Goal: Information Seeking & Learning: Find contact information

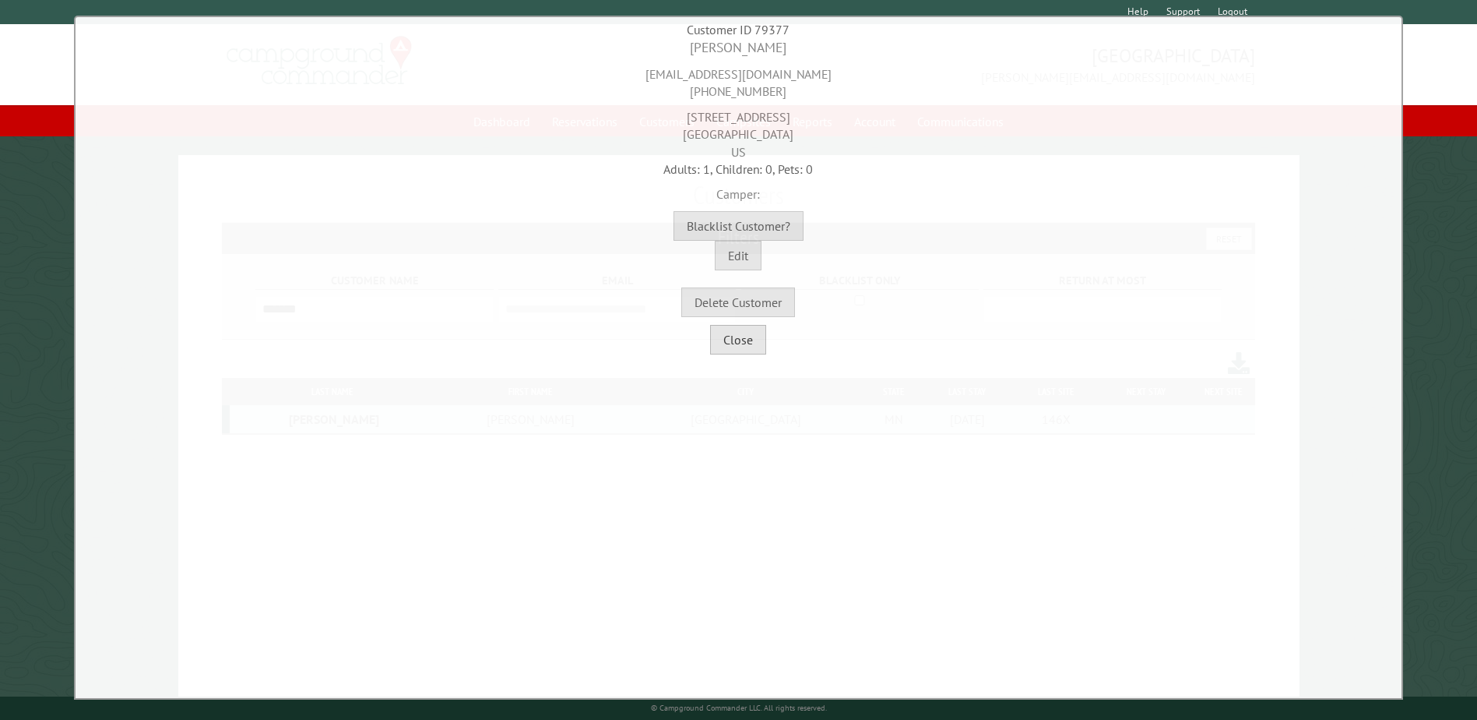
click at [729, 344] on button "Close" at bounding box center [738, 340] width 56 height 30
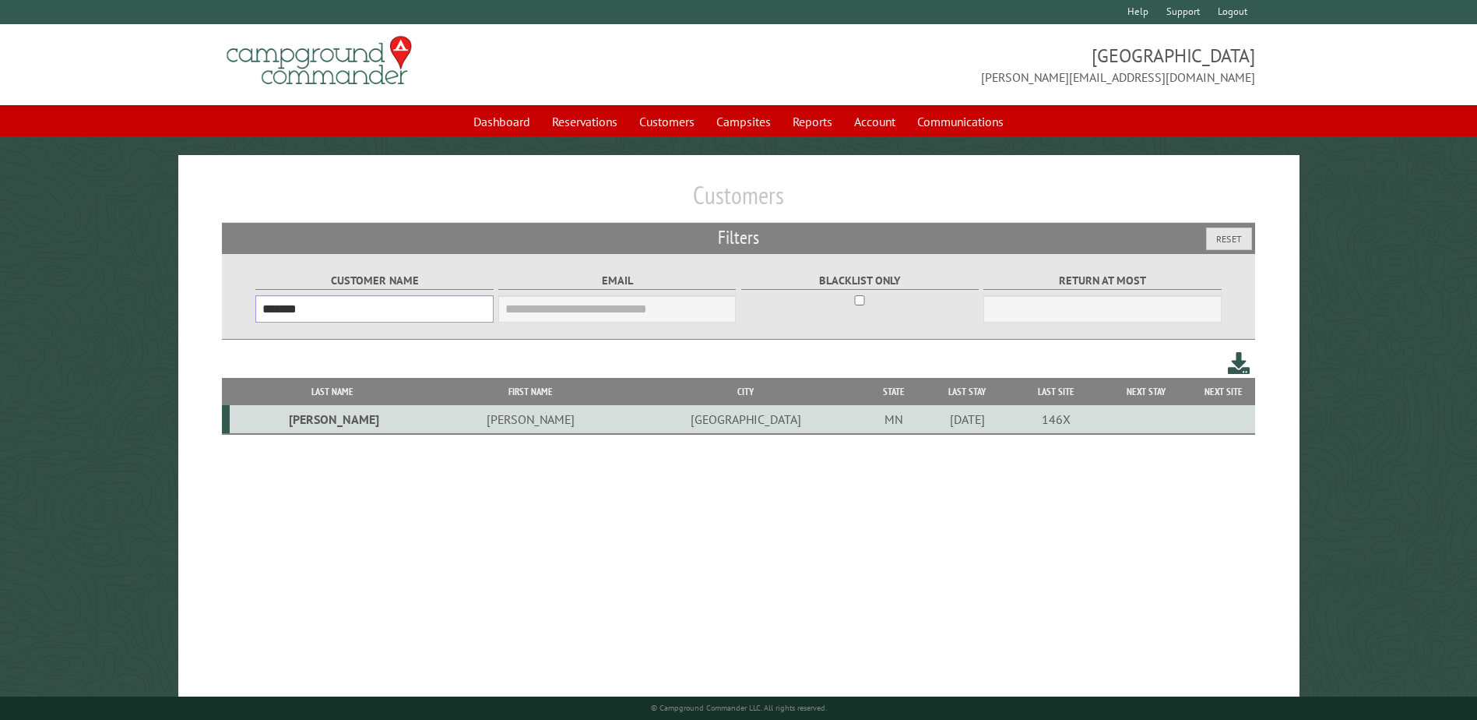
click at [341, 312] on input "*******" at bounding box center [374, 308] width 238 height 27
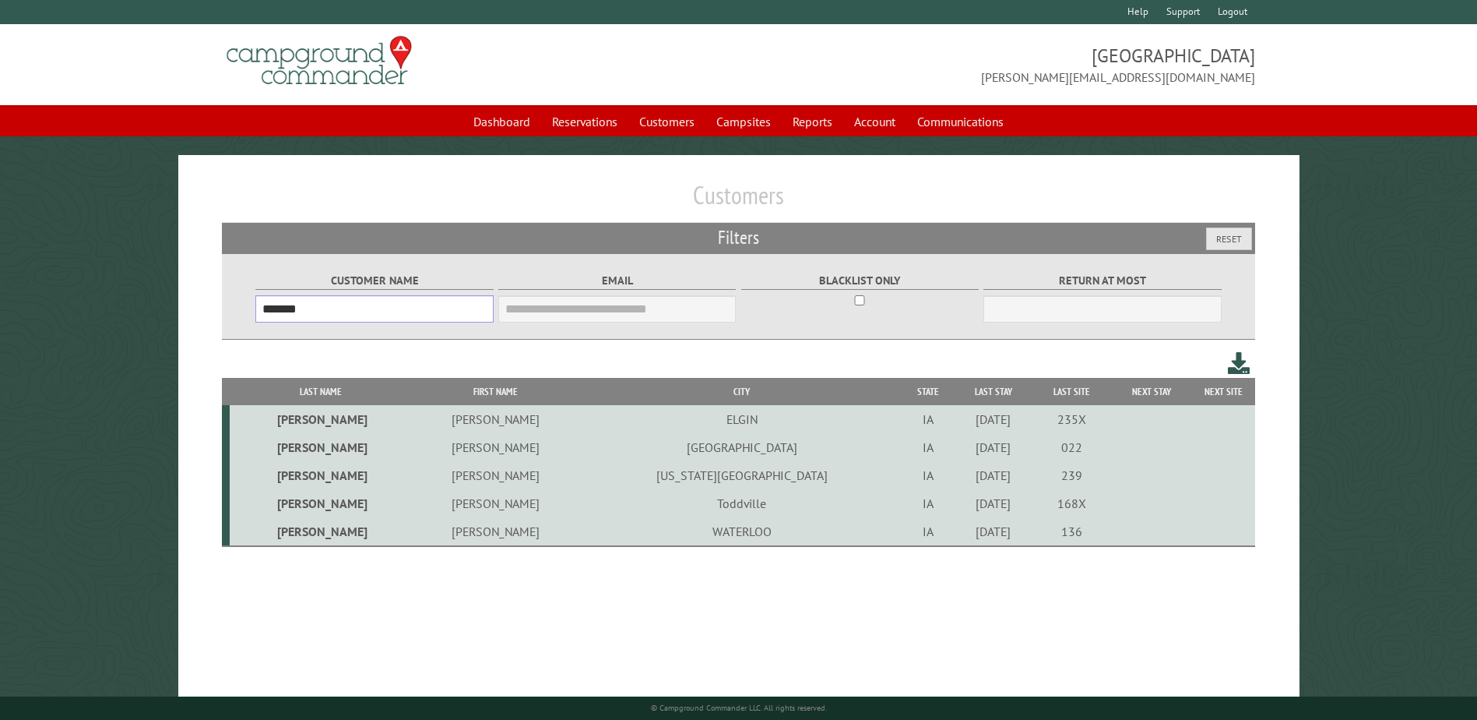
type input "*******"
click at [632, 533] on td "WATERLOO" at bounding box center [742, 531] width 322 height 29
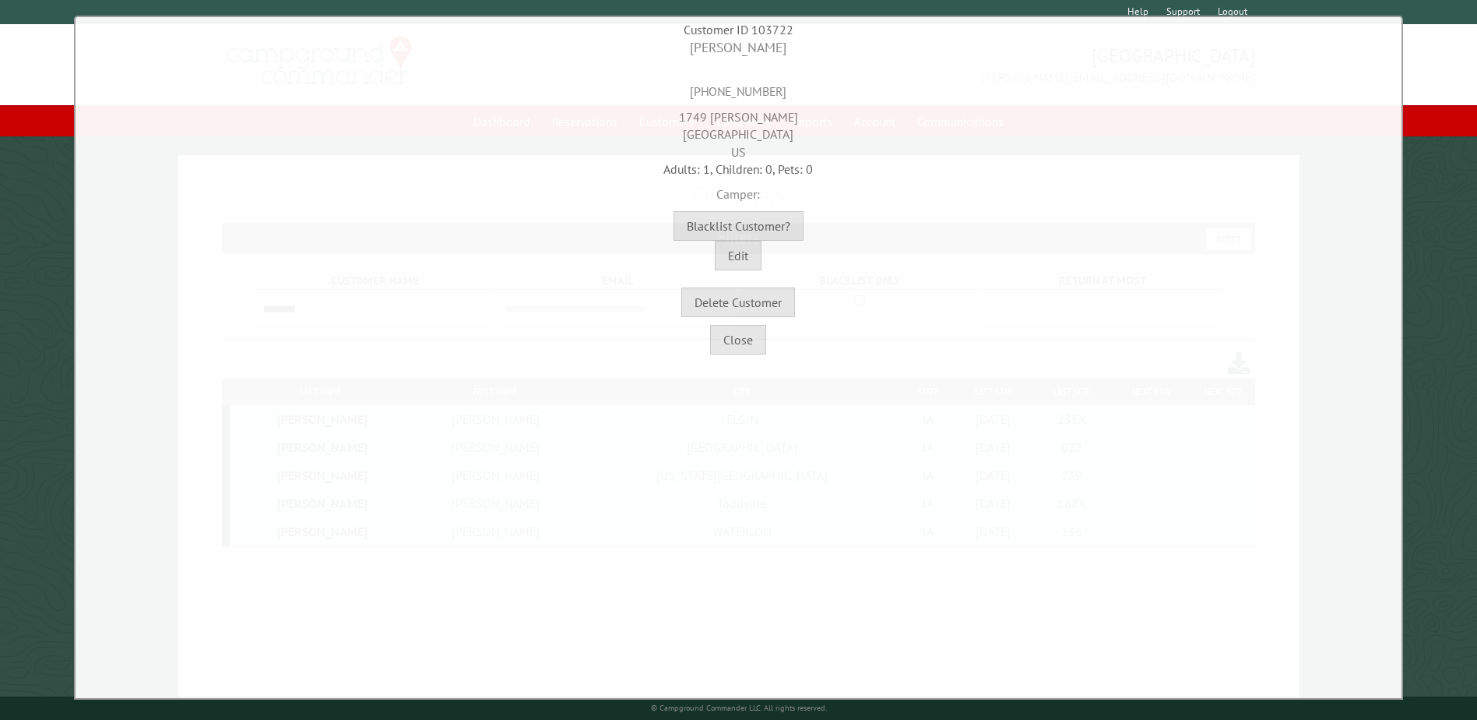
drag, startPoint x: 805, startPoint y: 91, endPoint x: 699, endPoint y: 91, distance: 105.1
click at [699, 91] on div "[PHONE_NUMBER]" at bounding box center [738, 79] width 1319 height 43
copy div "[PHONE_NUMBER]"
click at [793, 86] on div "[PHONE_NUMBER]" at bounding box center [738, 79] width 1319 height 43
drag, startPoint x: 801, startPoint y: 49, endPoint x: 684, endPoint y: 51, distance: 117.6
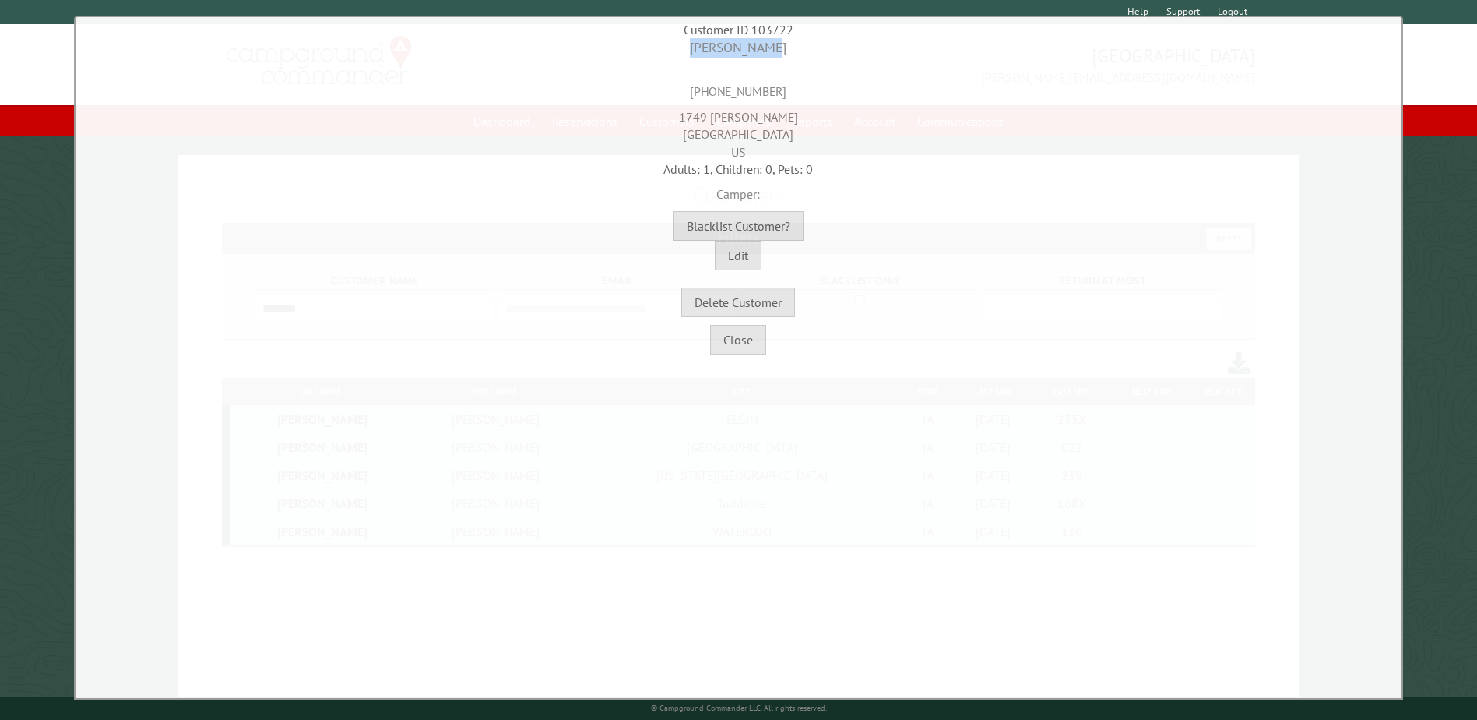
click at [684, 51] on div "[PERSON_NAME]" at bounding box center [738, 47] width 1319 height 19
copy div "[PERSON_NAME]"
drag, startPoint x: 783, startPoint y: 114, endPoint x: 660, endPoint y: 118, distance: 123.1
click at [660, 118] on div "[STREET_ADDRESS][PERSON_NAME]" at bounding box center [738, 130] width 1319 height 60
copy div "1749 [PERSON_NAME]"
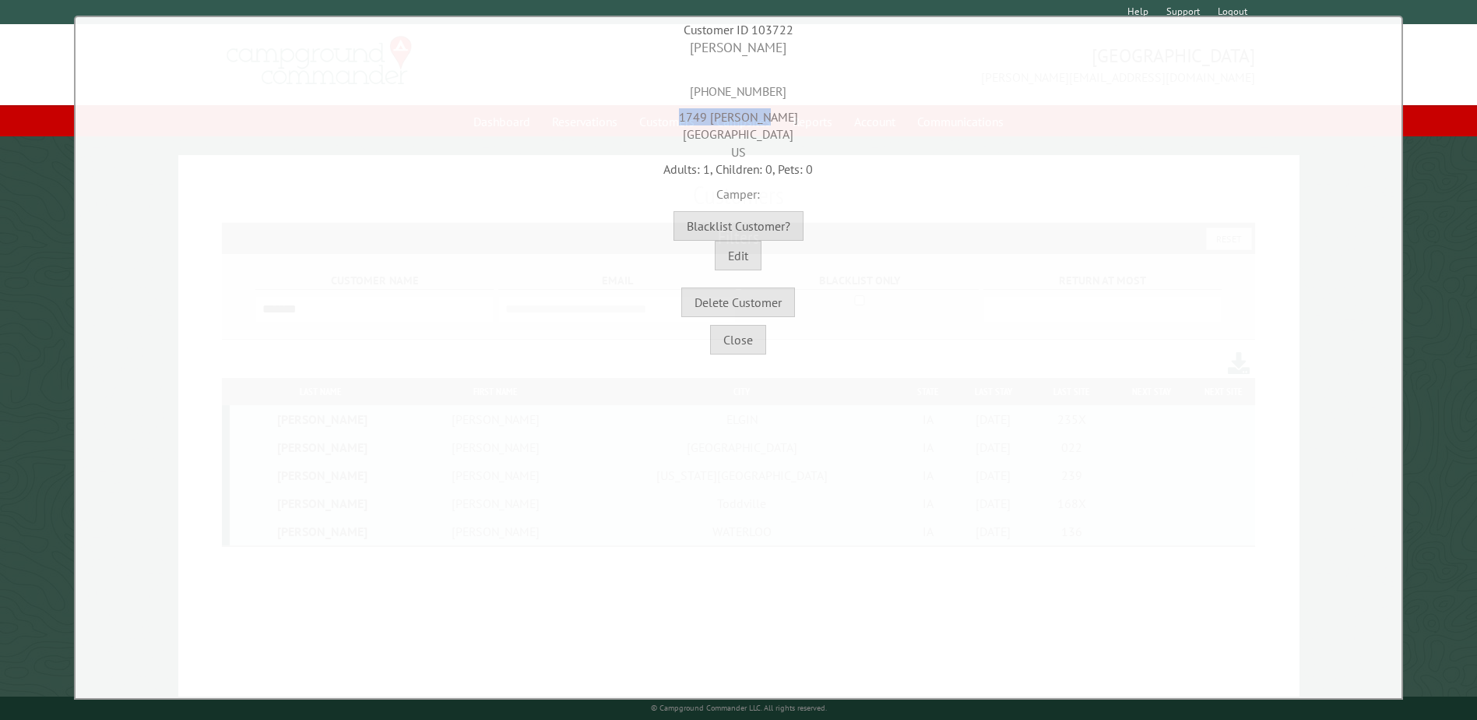
drag, startPoint x: 797, startPoint y: 132, endPoint x: 763, endPoint y: 129, distance: 33.6
click at [763, 129] on div "[STREET_ADDRESS][PERSON_NAME]" at bounding box center [738, 130] width 1319 height 60
copy div "50701"
